Goal: Transaction & Acquisition: Subscribe to service/newsletter

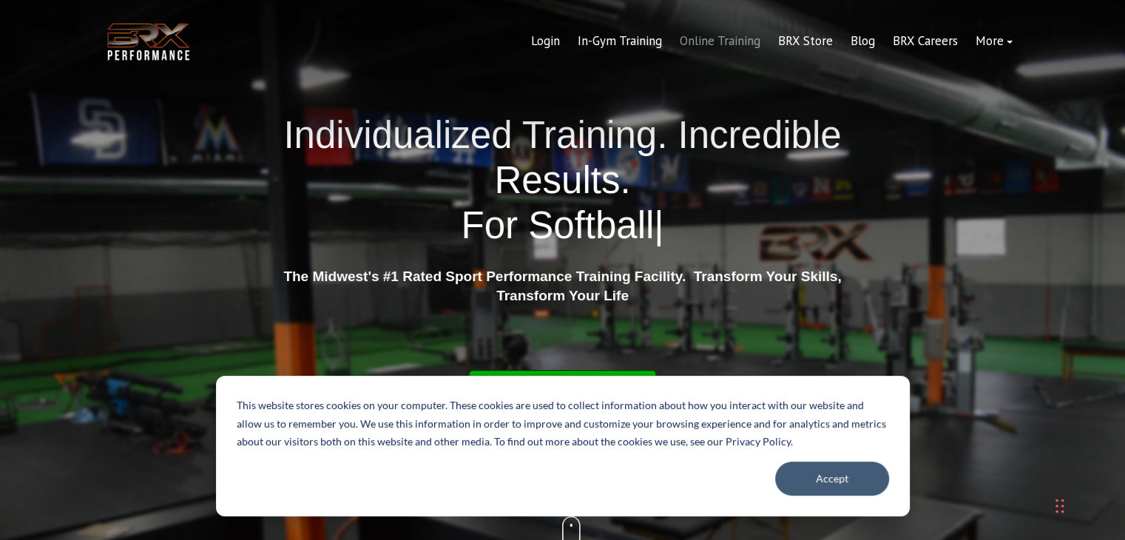
click at [700, 44] on link "Online Training" at bounding box center [720, 42] width 98 height 36
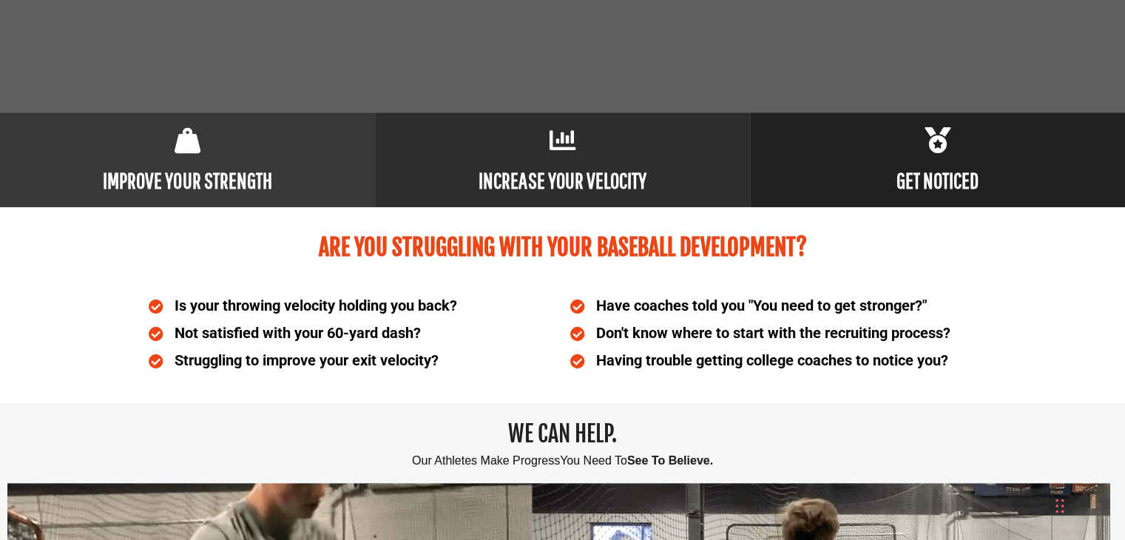
scroll to position [630, 0]
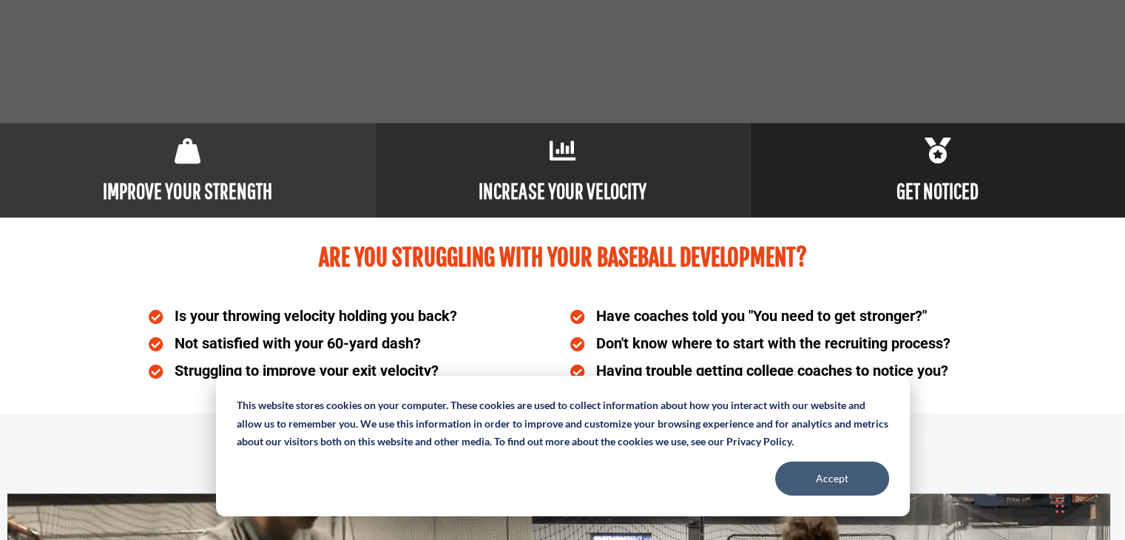
drag, startPoint x: 1136, startPoint y: 30, endPoint x: 1136, endPoint y: 67, distance: 37.0
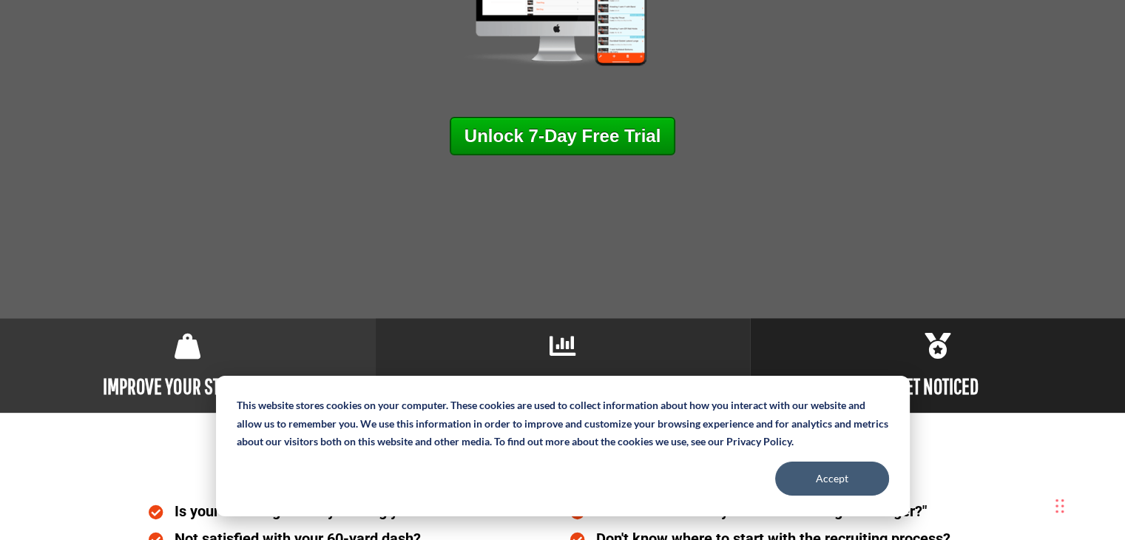
scroll to position [414, 0]
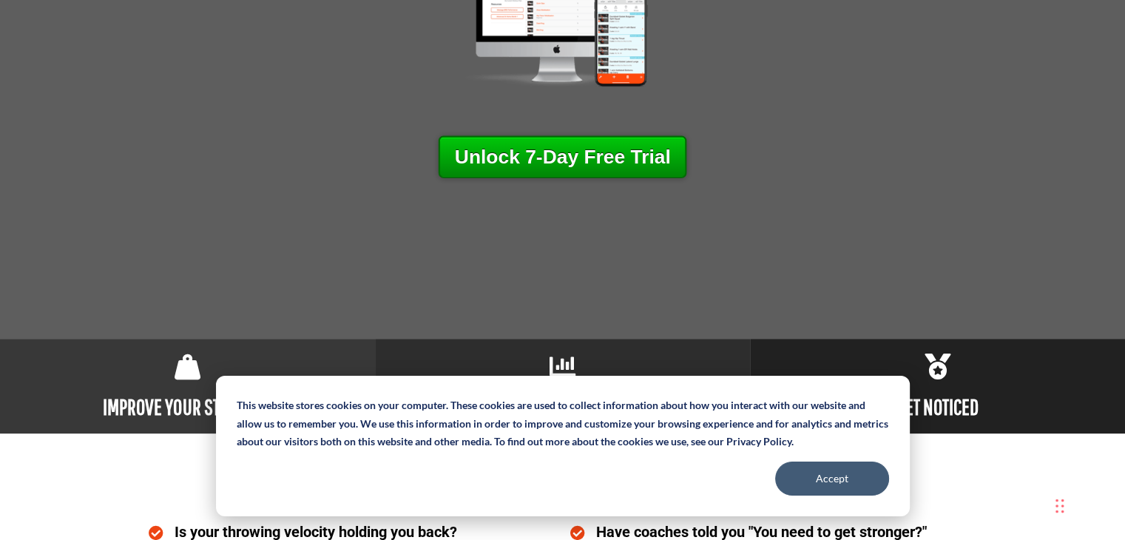
click at [593, 138] on link "Unlock 7-Day Free Trial" at bounding box center [562, 156] width 249 height 42
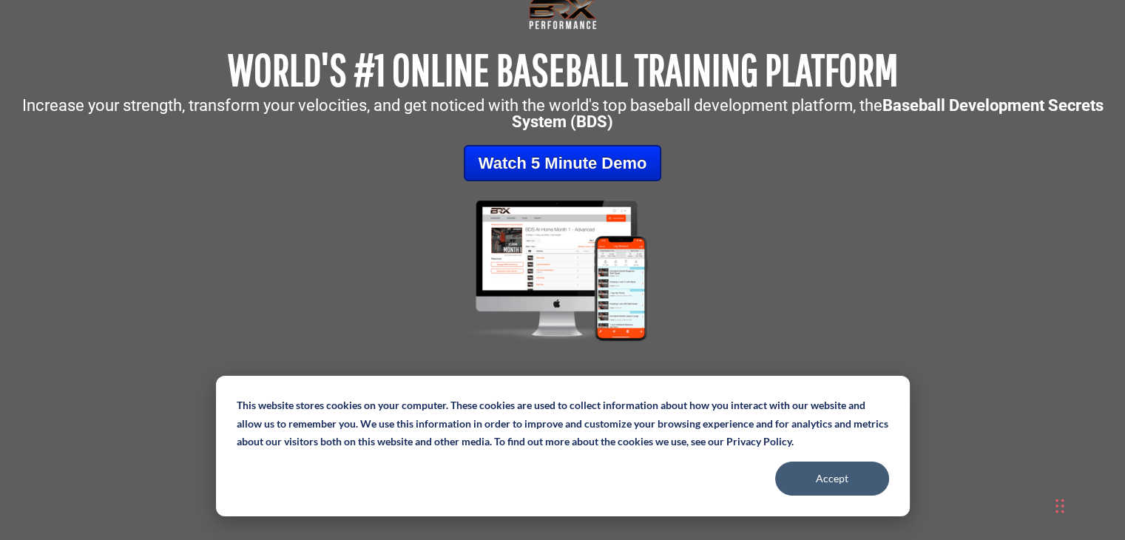
scroll to position [120, 0]
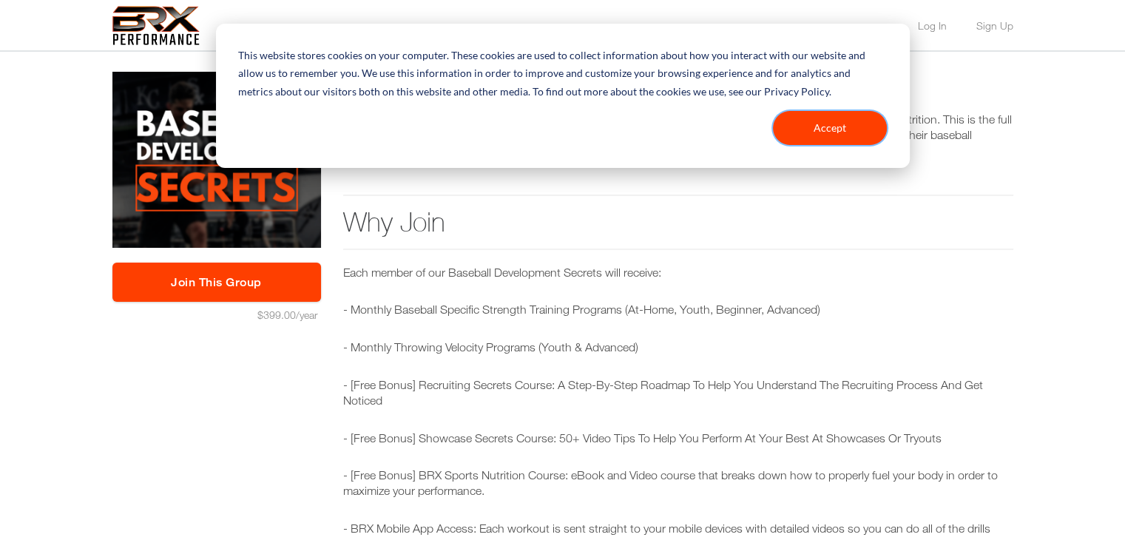
click at [782, 133] on button "Accept" at bounding box center [830, 128] width 114 height 34
